Goal: Task Accomplishment & Management: Use online tool/utility

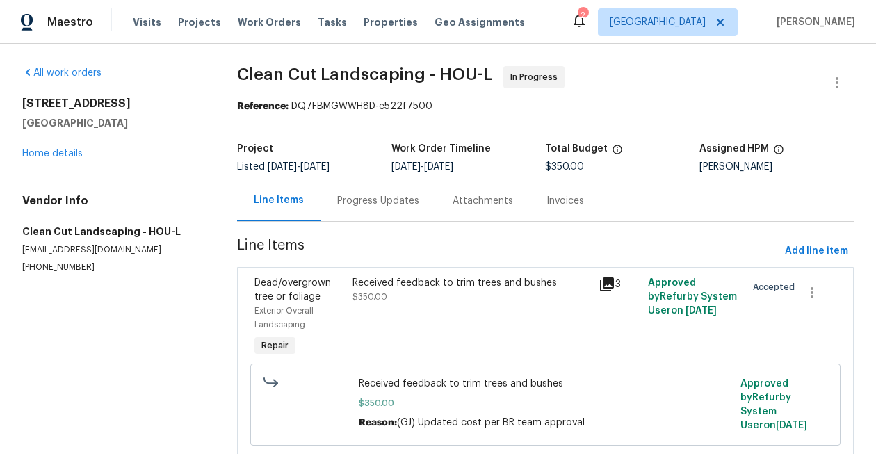
click at [128, 258] on div "Vendor Info Clean Cut Landscaping - HOU-L montoyaedward03@gmail.com (832) 942-9…" at bounding box center [112, 233] width 181 height 79
click at [260, 25] on span "Work Orders" at bounding box center [269, 22] width 63 height 14
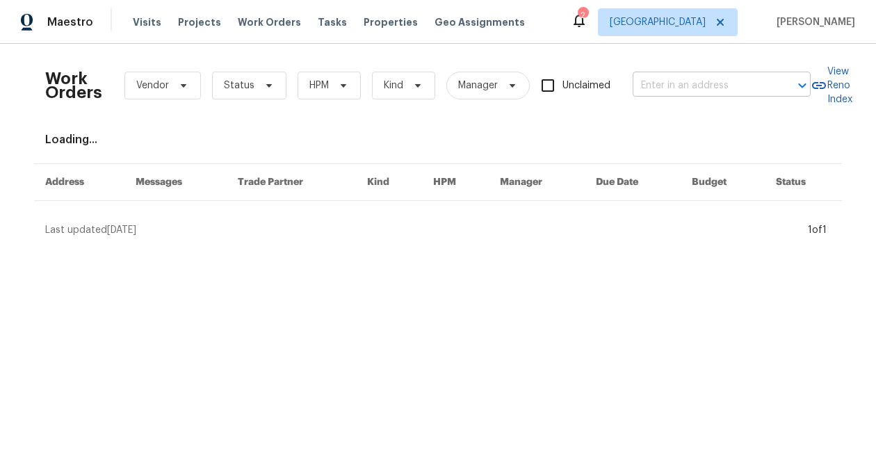
click at [685, 88] on input "text" at bounding box center [702, 86] width 139 height 22
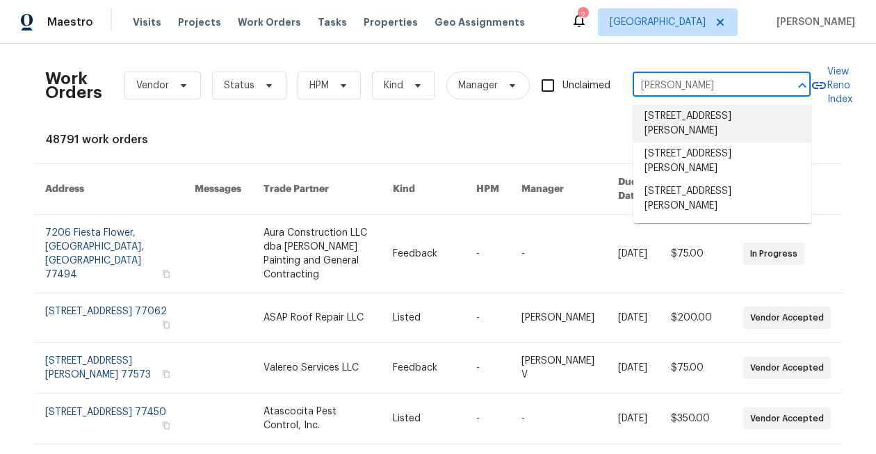
type input "baldwin"
click at [517, 122] on div "Work Orders Vendor Status HPM Kind Manager Unclaimed ​ View Reno Index 48791 wo…" at bounding box center [438, 448] width 786 height 787
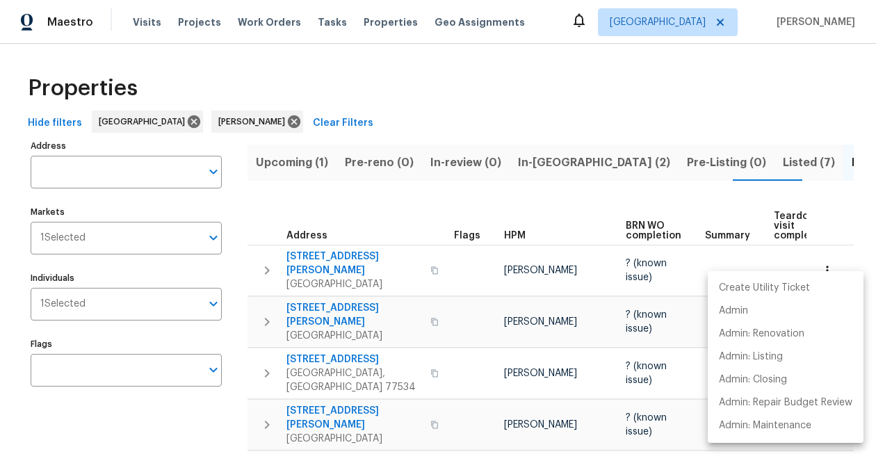
scroll to position [0, 22]
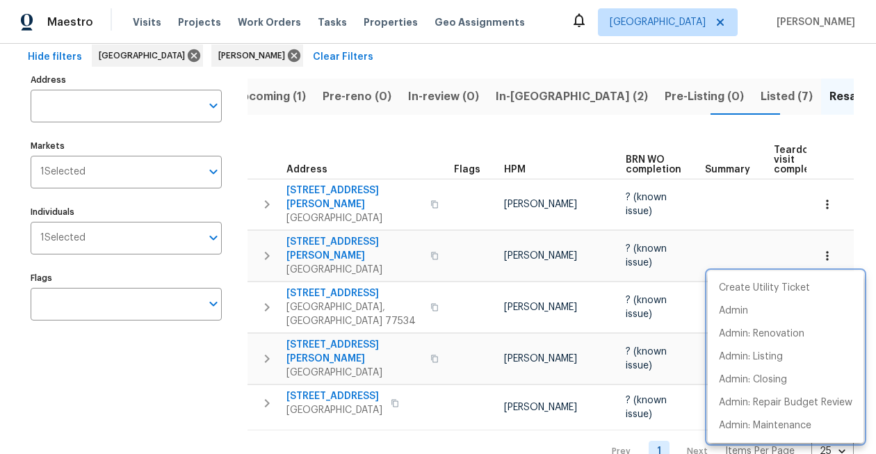
click at [454, 125] on div at bounding box center [438, 227] width 876 height 454
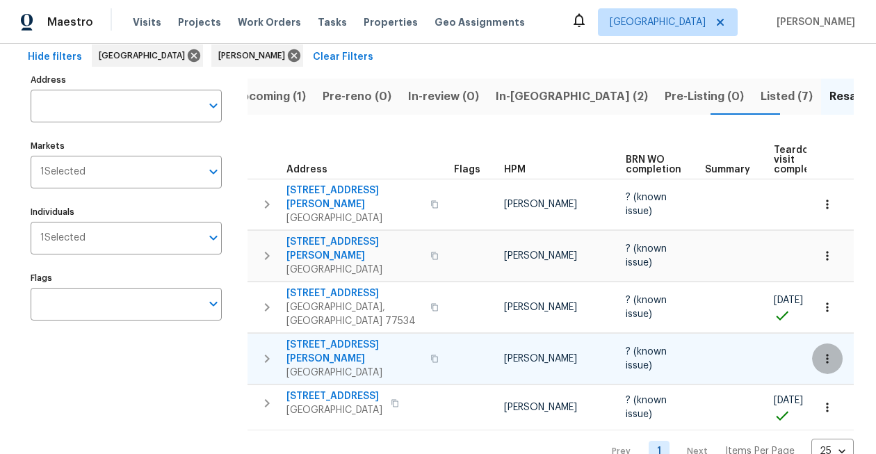
click at [820, 343] on button "button" at bounding box center [827, 358] width 31 height 31
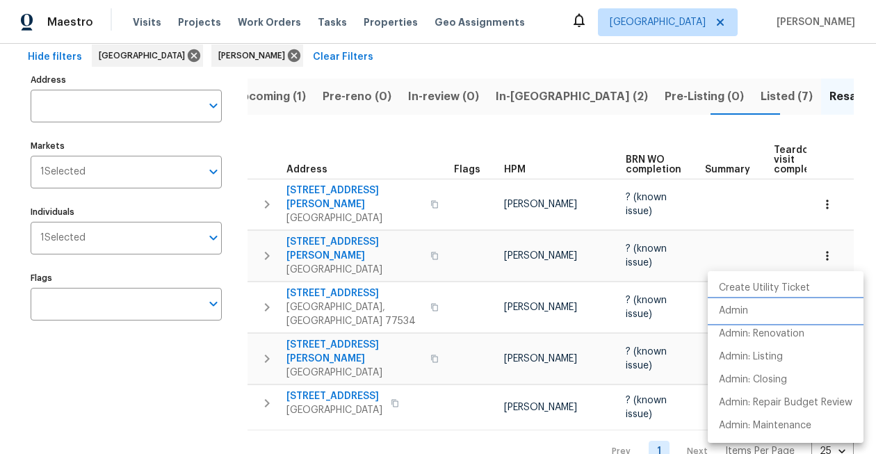
click at [761, 307] on li "Admin" at bounding box center [786, 311] width 156 height 23
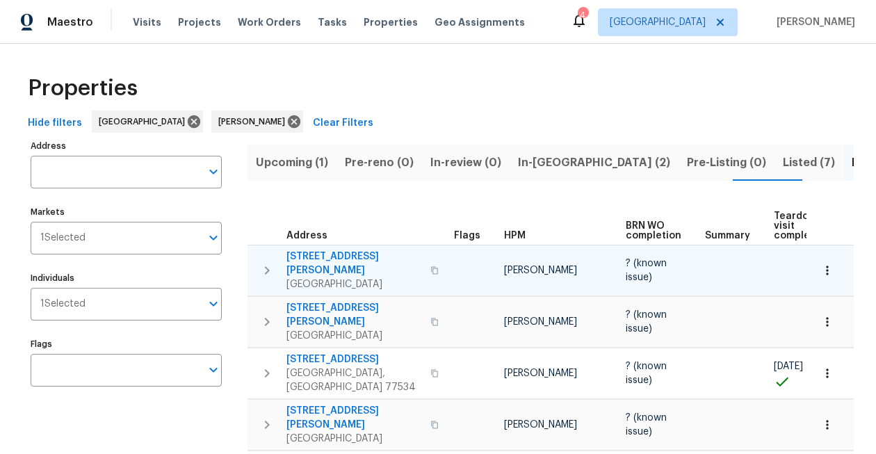
click at [347, 250] on span "[STREET_ADDRESS][PERSON_NAME]" at bounding box center [354, 264] width 136 height 28
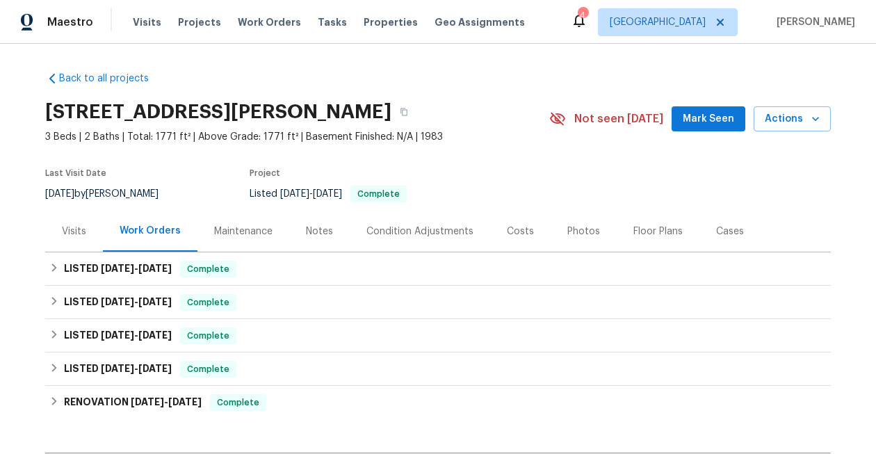
click at [587, 18] on div "4" at bounding box center [583, 15] width 10 height 14
click at [587, 19] on icon at bounding box center [579, 20] width 17 height 17
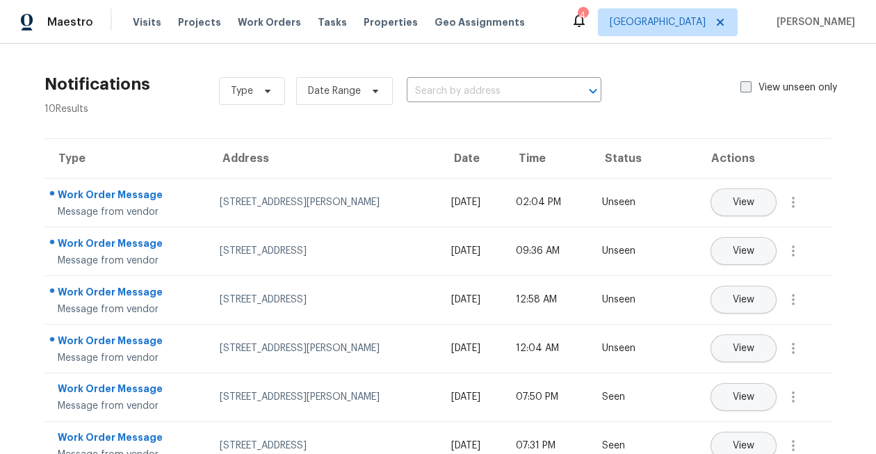
click at [745, 83] on span at bounding box center [745, 86] width 11 height 11
click at [745, 83] on input "View unseen only" at bounding box center [744, 85] width 9 height 9
checkbox input "true"
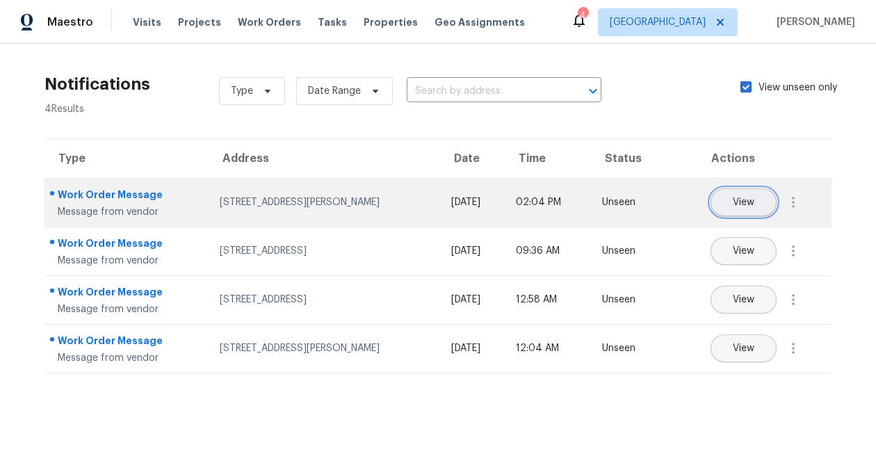
click at [745, 204] on span "View" at bounding box center [744, 202] width 22 height 10
click at [790, 198] on icon "button" at bounding box center [793, 202] width 17 height 17
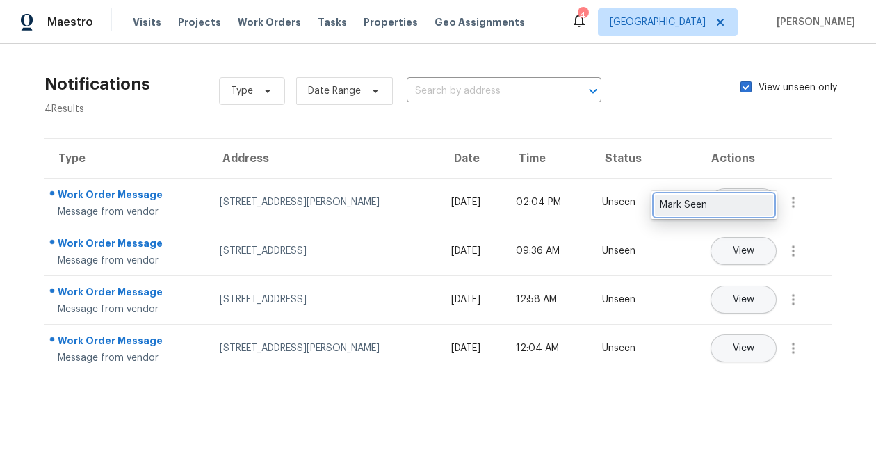
click at [767, 202] on div "Mark Seen" at bounding box center [714, 205] width 108 height 14
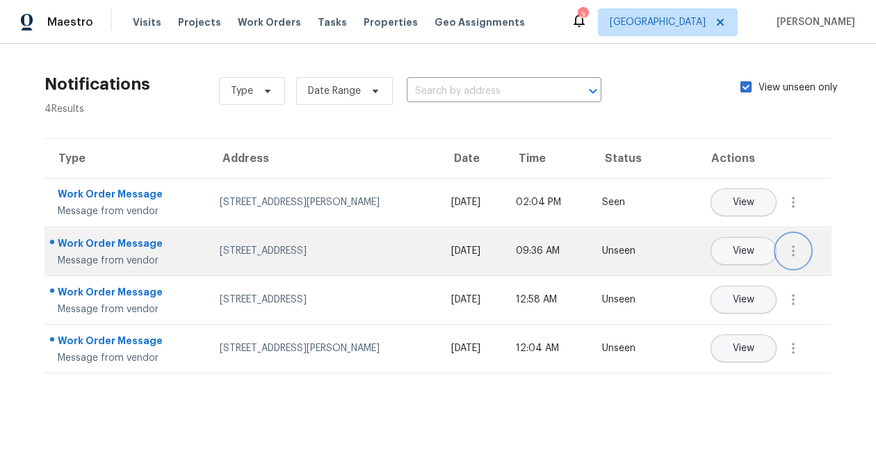
click at [804, 251] on button "button" at bounding box center [793, 250] width 33 height 33
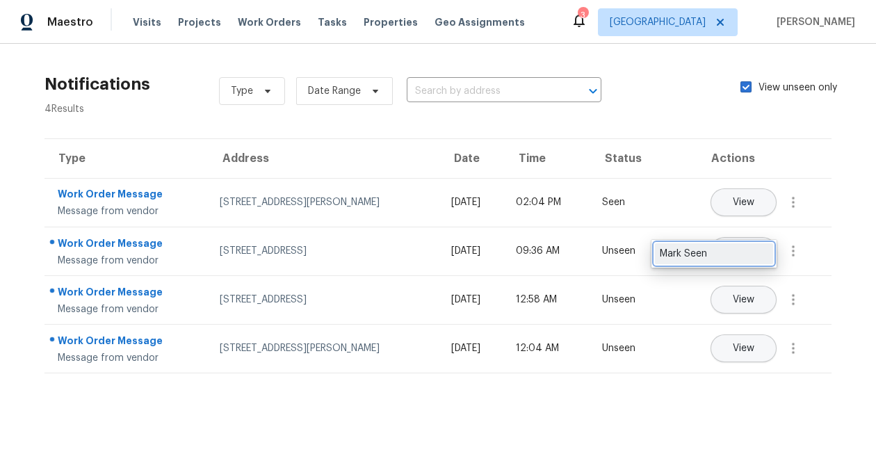
click at [749, 257] on div "Mark Seen" at bounding box center [714, 254] width 108 height 14
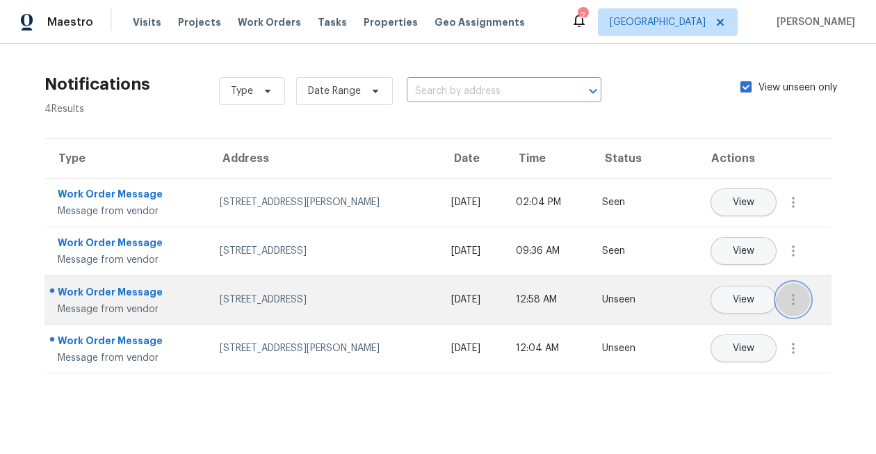
click at [786, 297] on icon "button" at bounding box center [793, 299] width 17 height 17
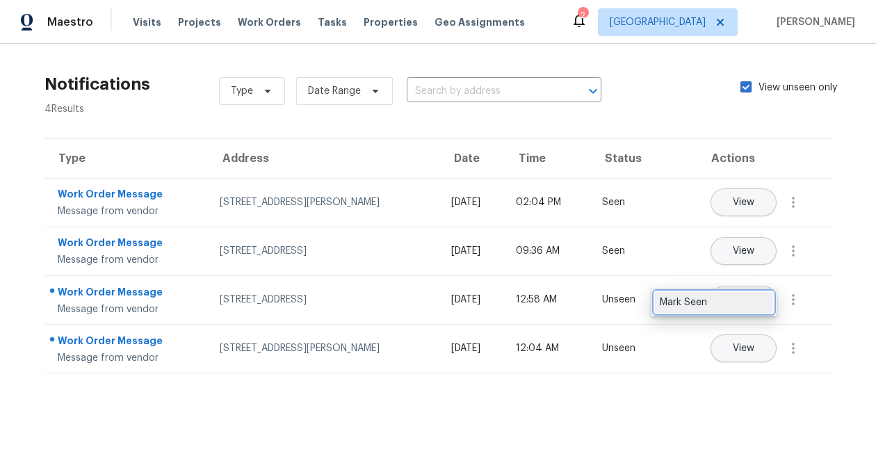
click at [740, 305] on div "Mark Seen" at bounding box center [714, 302] width 108 height 14
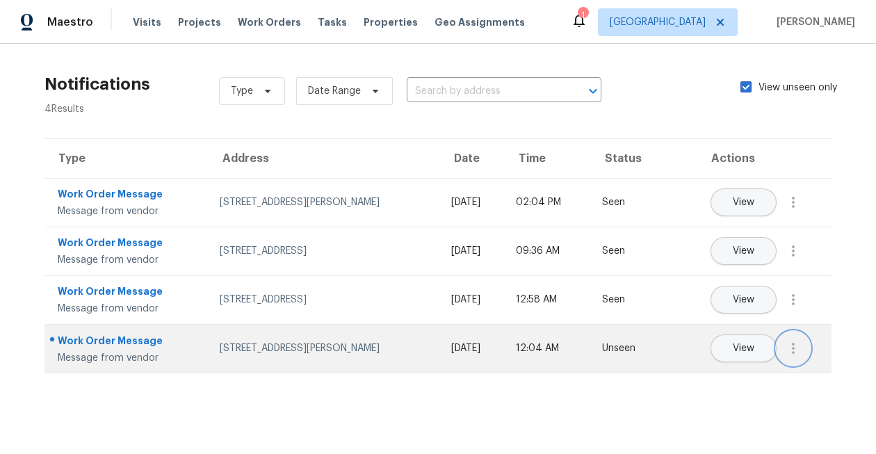
click at [801, 356] on icon "button" at bounding box center [793, 348] width 17 height 17
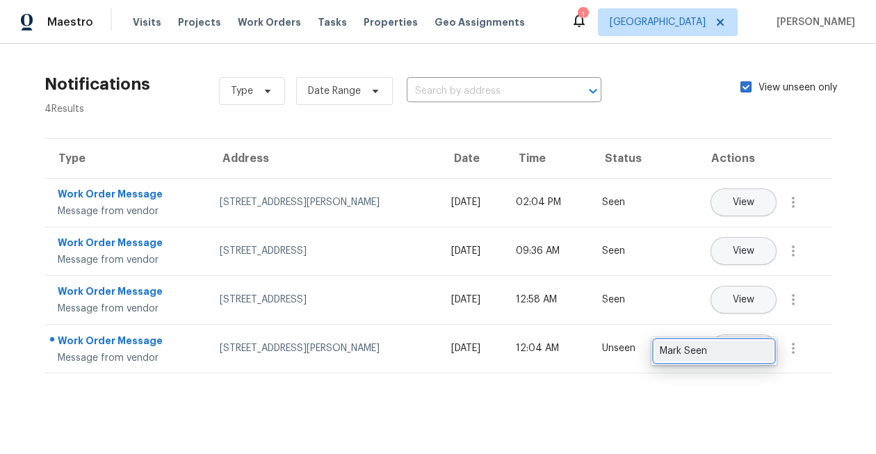
click at [721, 359] on link "Mark Seen" at bounding box center [714, 351] width 118 height 21
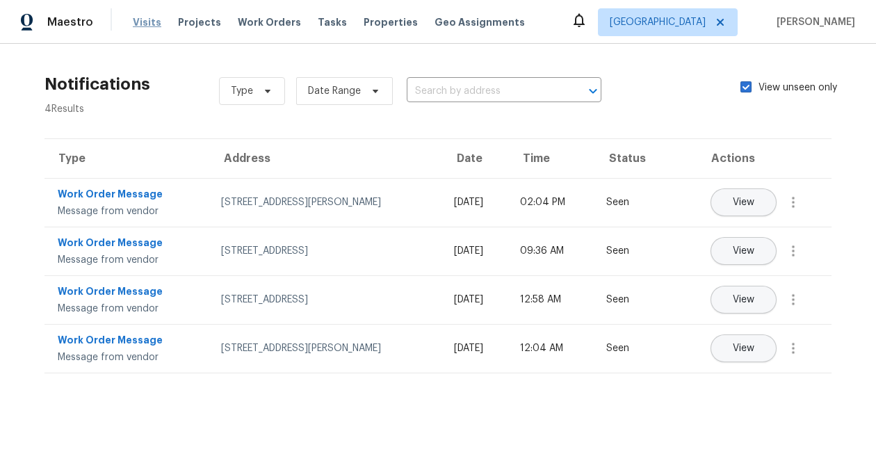
click at [141, 25] on span "Visits" at bounding box center [147, 22] width 29 height 14
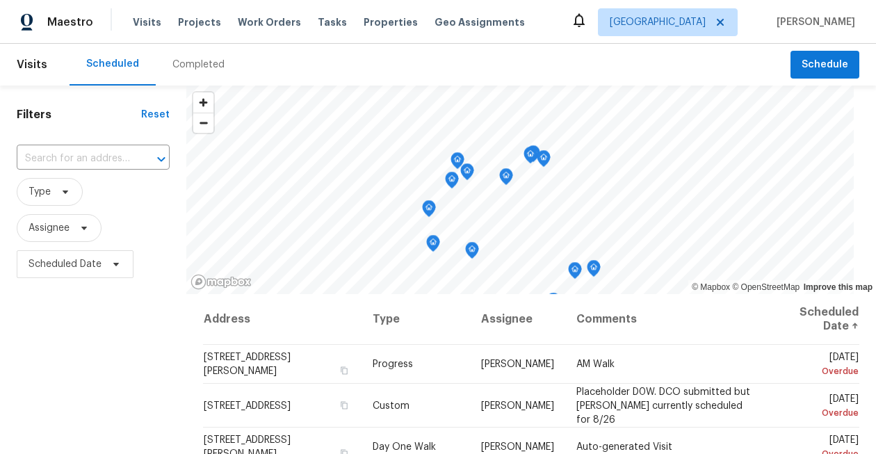
click at [183, 63] on div "Completed" at bounding box center [198, 65] width 52 height 14
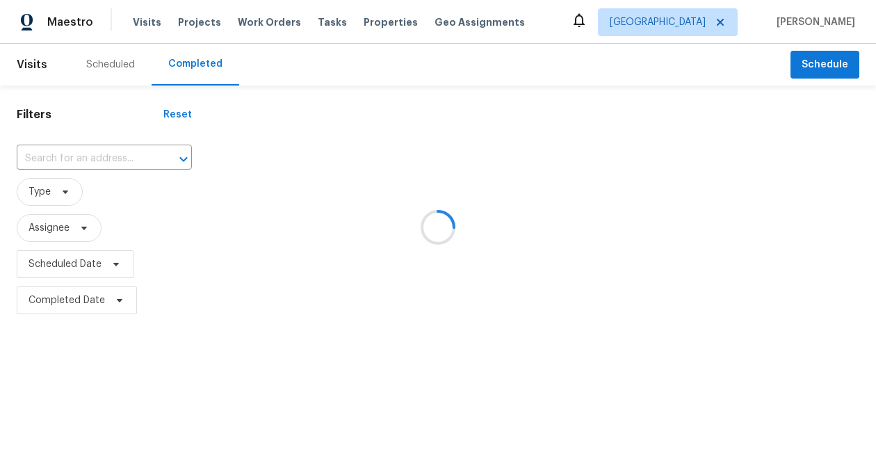
click at [129, 63] on div at bounding box center [438, 227] width 876 height 454
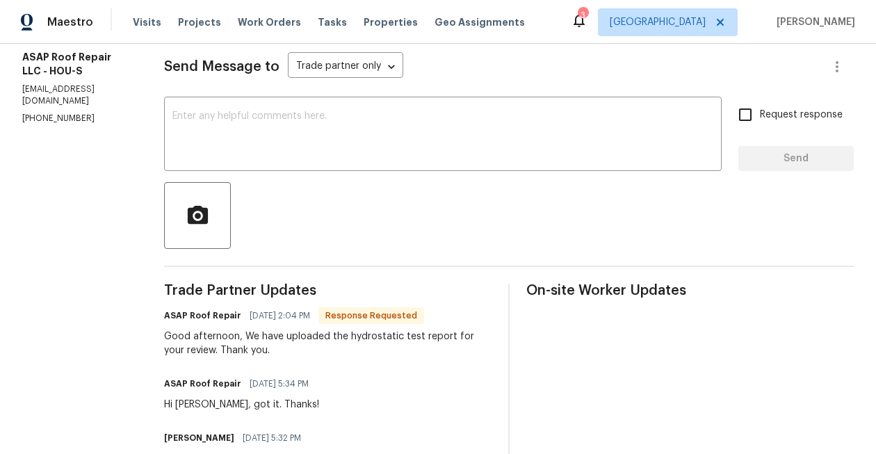
scroll to position [191, 0]
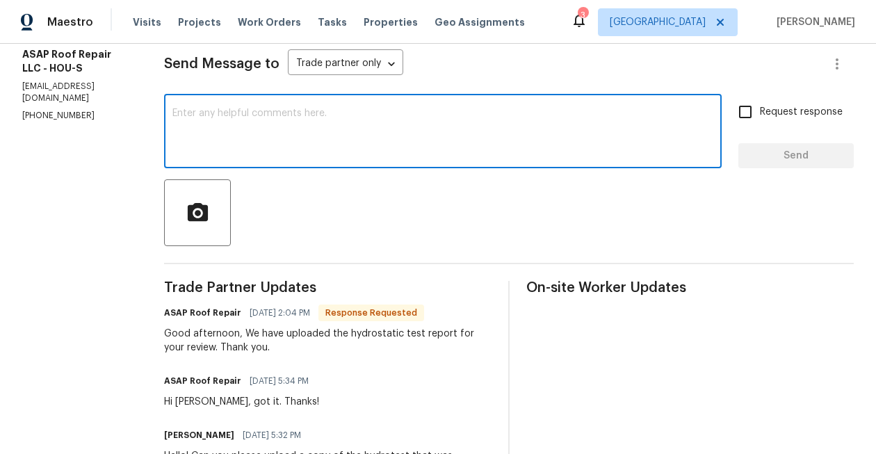
click at [464, 127] on textarea at bounding box center [442, 132] width 541 height 49
type textarea "Thank you!"
click at [812, 154] on span "Send" at bounding box center [795, 155] width 93 height 17
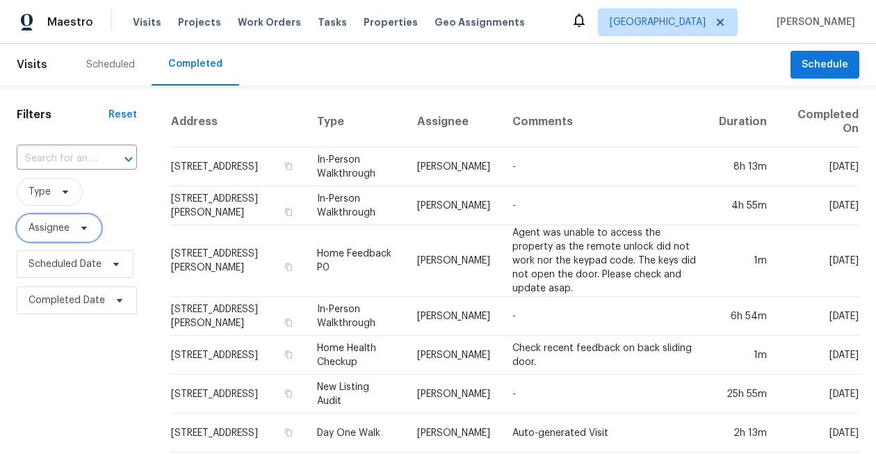
click at [56, 230] on span "Assignee" at bounding box center [49, 228] width 41 height 14
